Goal: Information Seeking & Learning: Learn about a topic

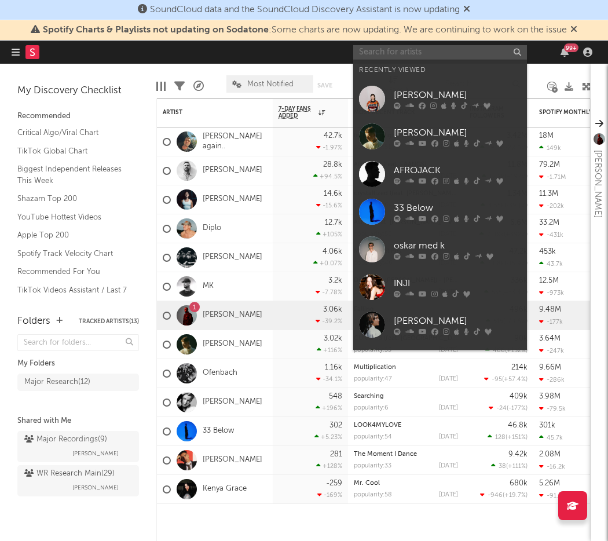
click at [410, 45] on input "text" at bounding box center [440, 52] width 174 height 14
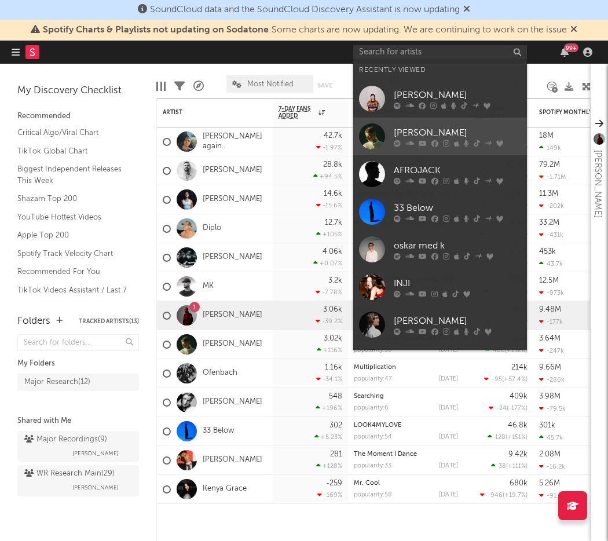
click at [432, 131] on div "[PERSON_NAME]" at bounding box center [457, 133] width 127 height 14
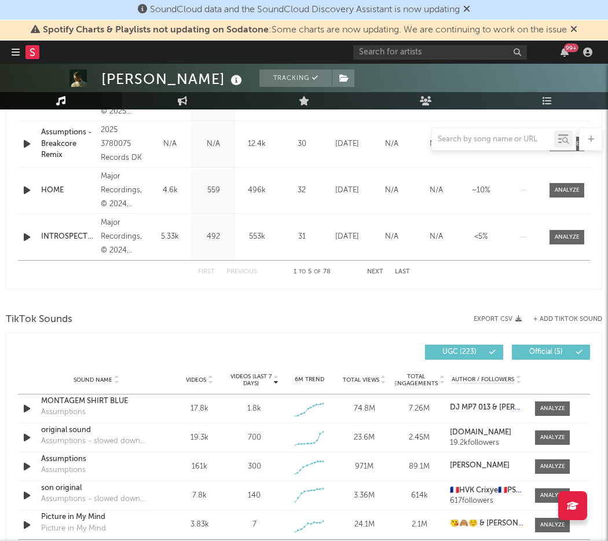
select select "6m"
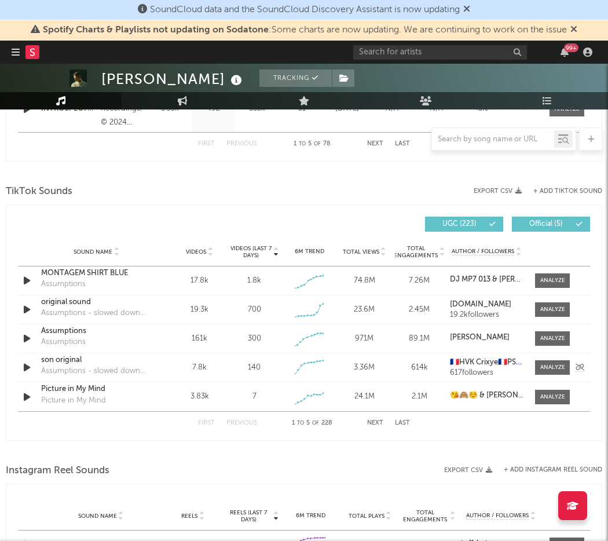
scroll to position [723, 0]
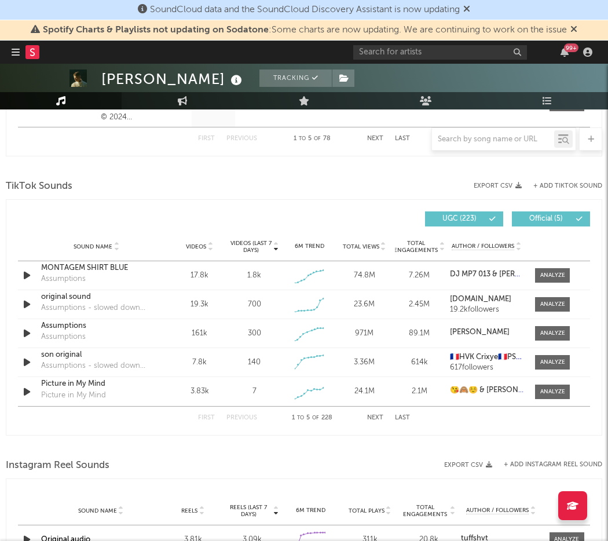
click at [238, 245] on span "Videos (last 7 days)" at bounding box center [251, 247] width 42 height 14
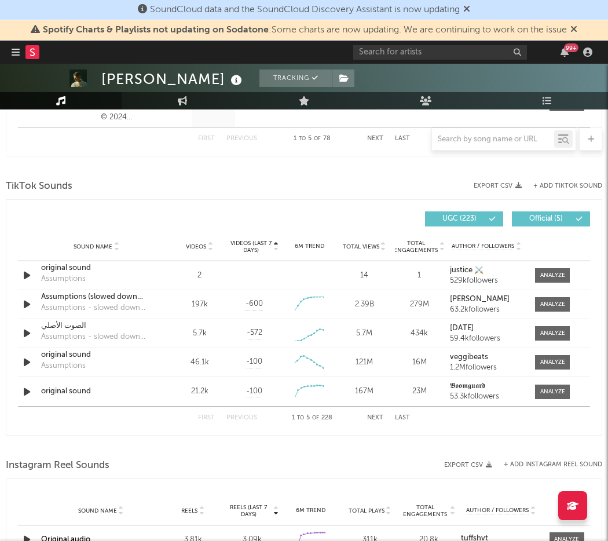
click at [200, 246] on span "Videos" at bounding box center [196, 246] width 20 height 7
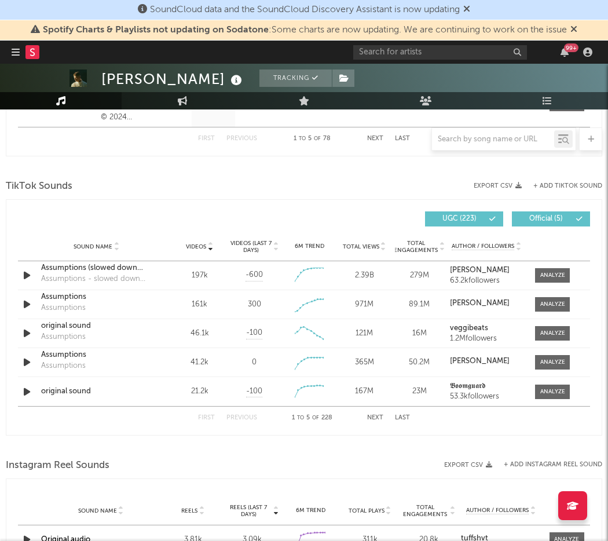
scroll to position [725, 0]
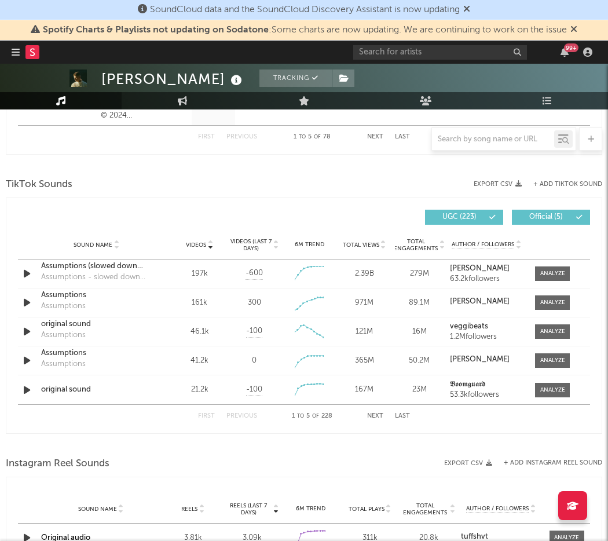
click at [248, 243] on span "Videos (last 7 days)" at bounding box center [251, 245] width 42 height 14
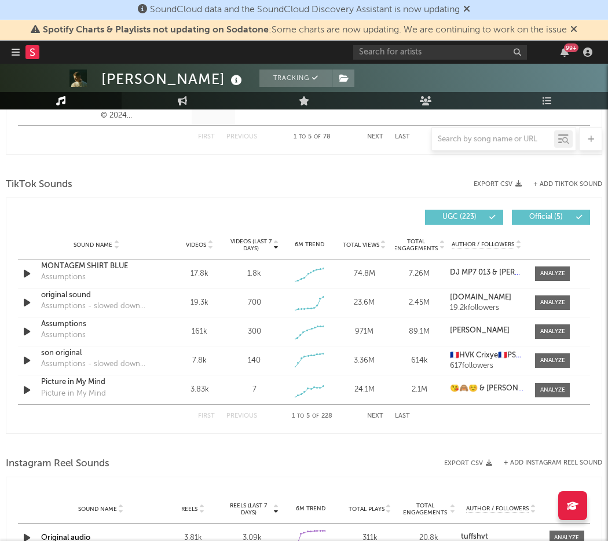
click at [375, 414] on button "Next" at bounding box center [375, 416] width 16 height 6
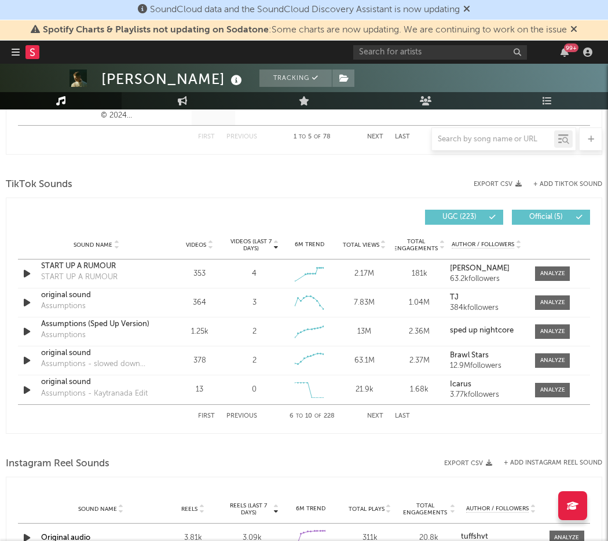
click at [375, 414] on button "Next" at bounding box center [375, 416] width 16 height 6
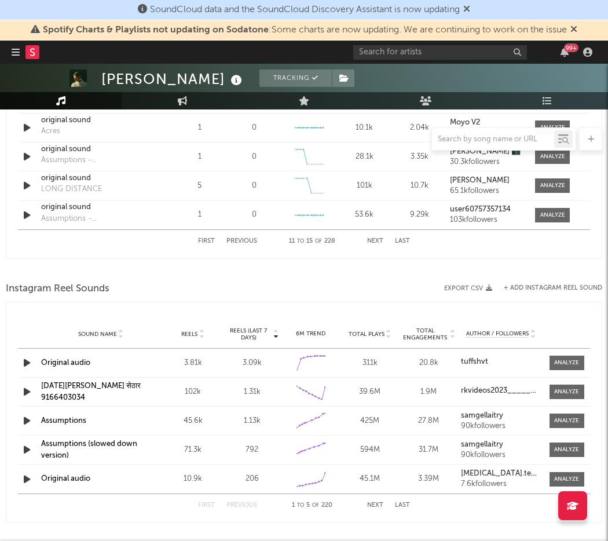
scroll to position [902, 0]
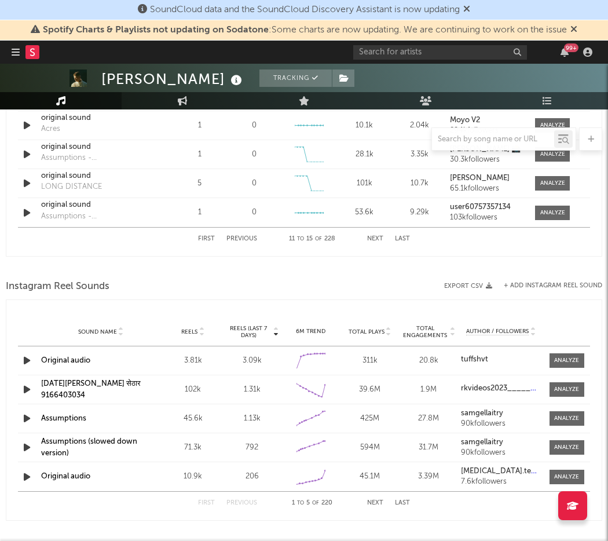
click at [245, 333] on span "Reels (last 7 days)" at bounding box center [248, 332] width 46 height 14
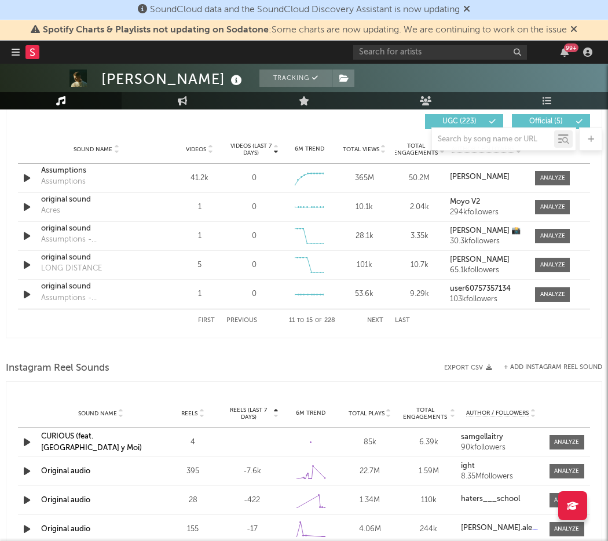
scroll to position [817, 0]
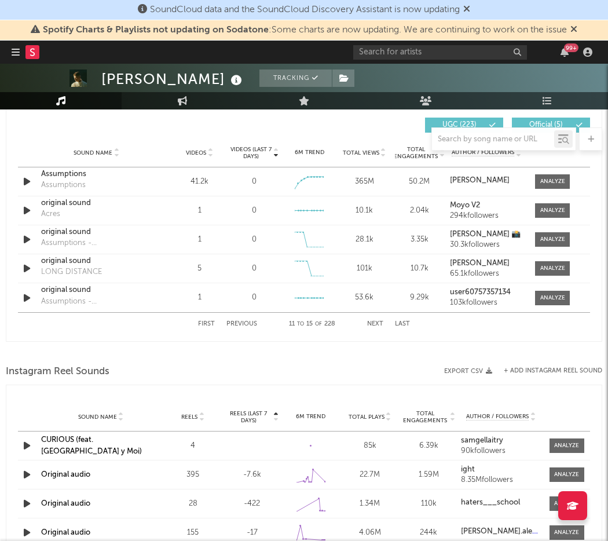
click at [374, 321] on button "Next" at bounding box center [375, 324] width 16 height 6
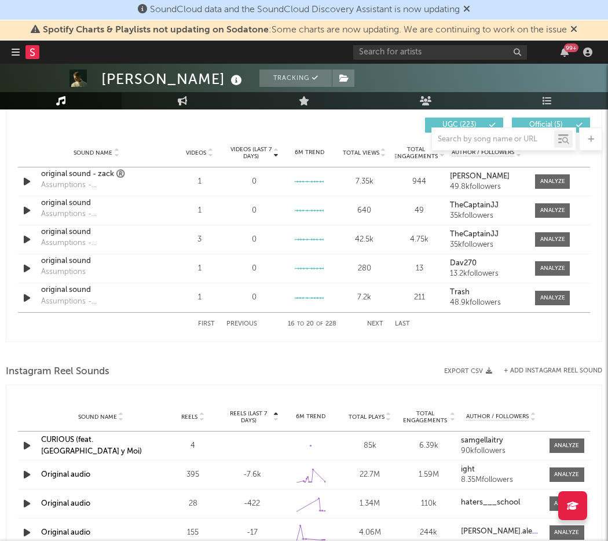
click at [374, 321] on button "Next" at bounding box center [375, 324] width 16 height 6
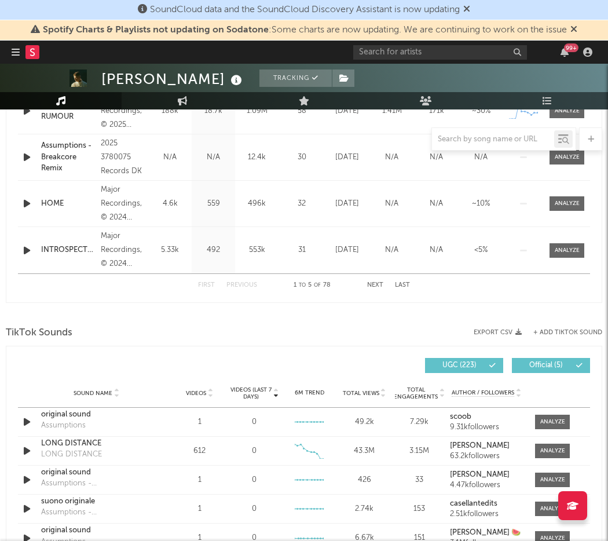
scroll to position [570, 0]
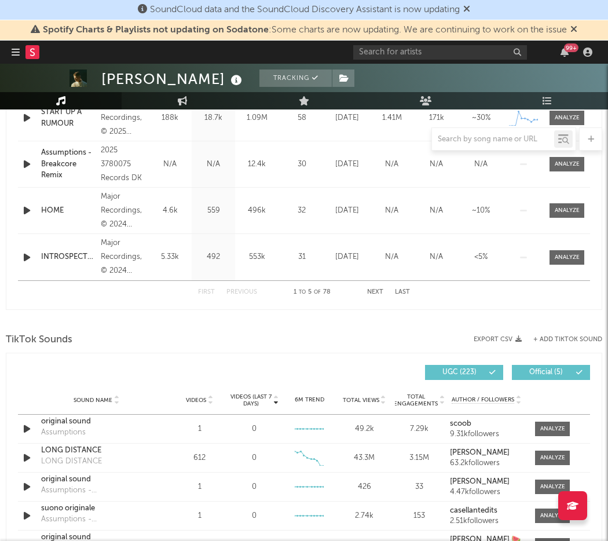
click at [482, 144] on div at bounding box center [493, 139] width 122 height 14
click at [486, 141] on input "text" at bounding box center [493, 139] width 122 height 9
type input "curious"
